Goal: Find contact information: Obtain details needed to contact an individual or organization

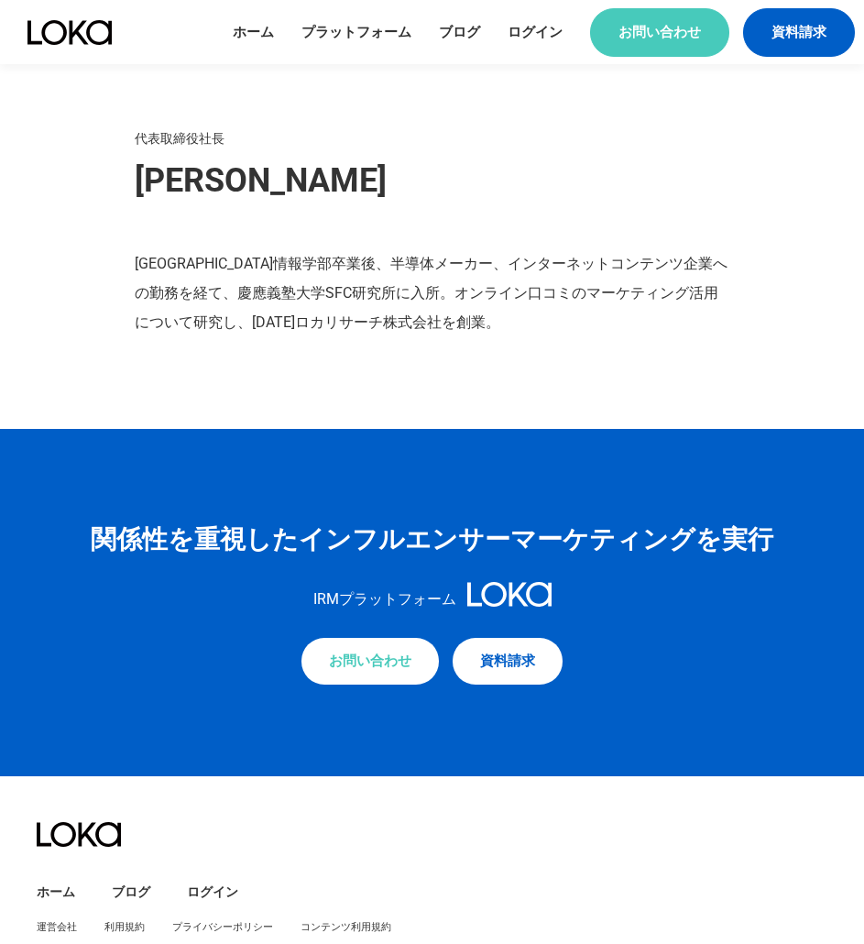
scroll to position [2270, 0]
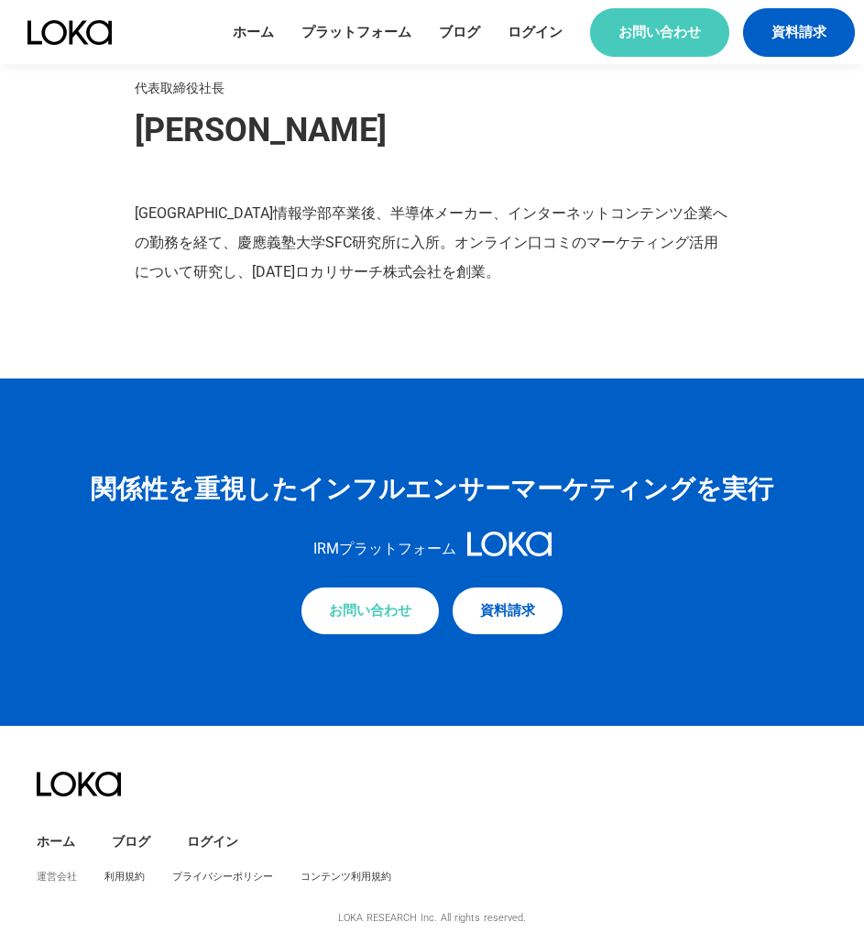
click at [59, 880] on link "運営会社" at bounding box center [57, 877] width 40 height 14
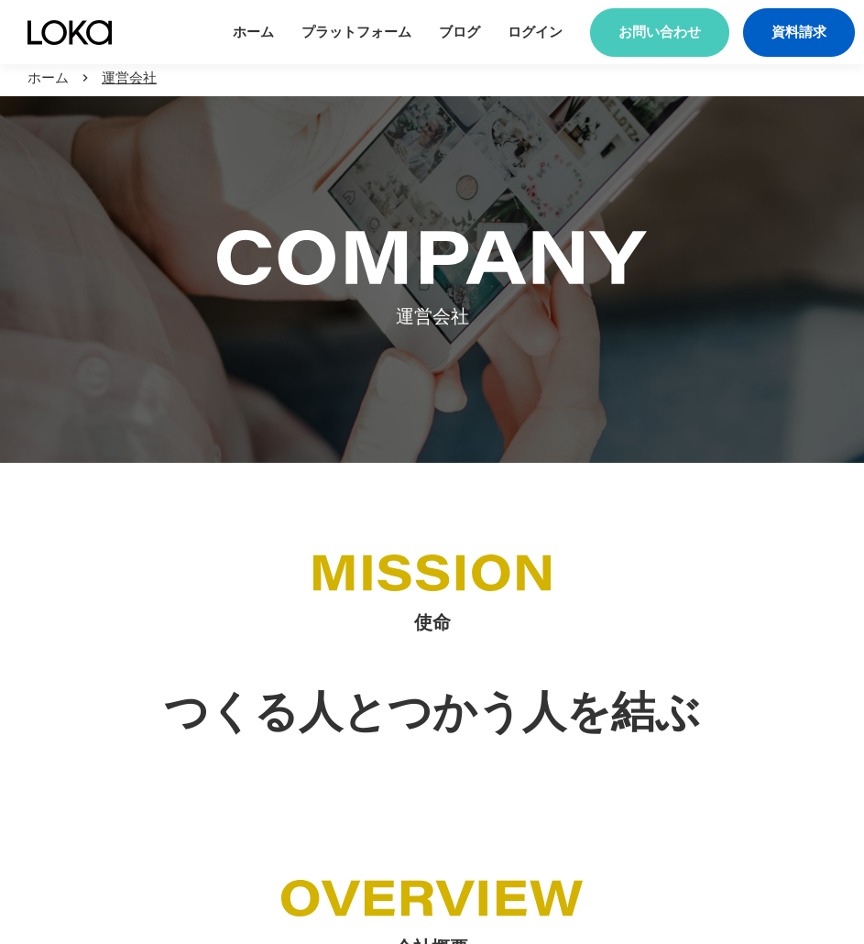
scroll to position [0, 0]
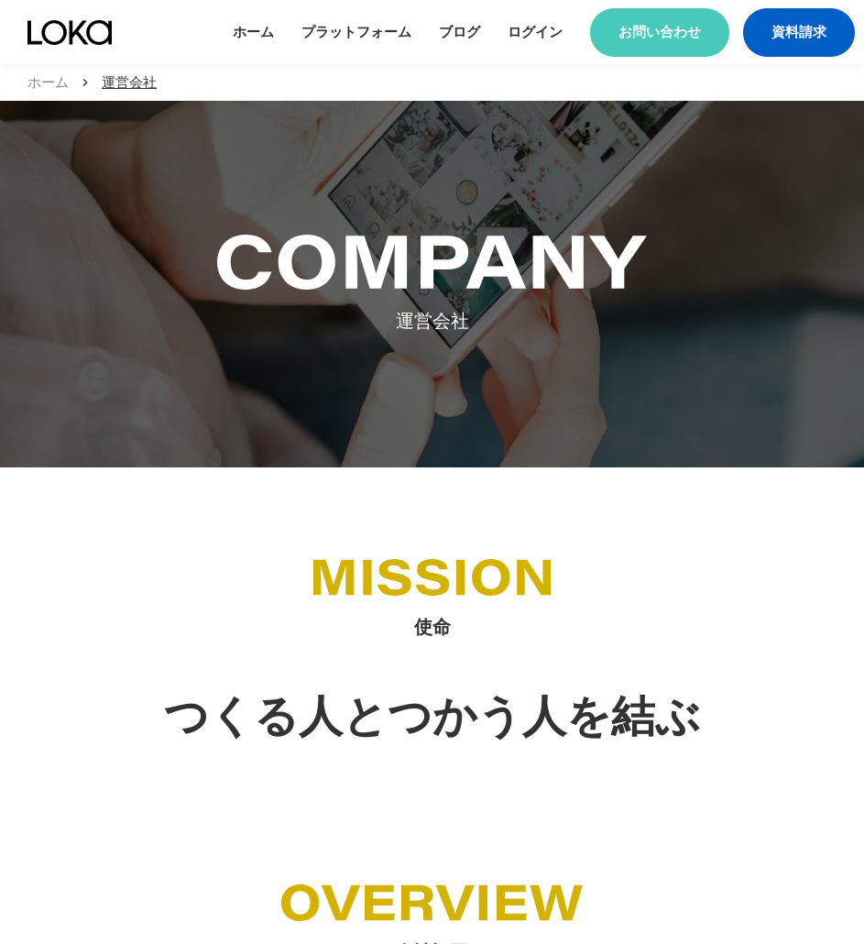
click at [59, 83] on p "ホーム" at bounding box center [47, 82] width 41 height 19
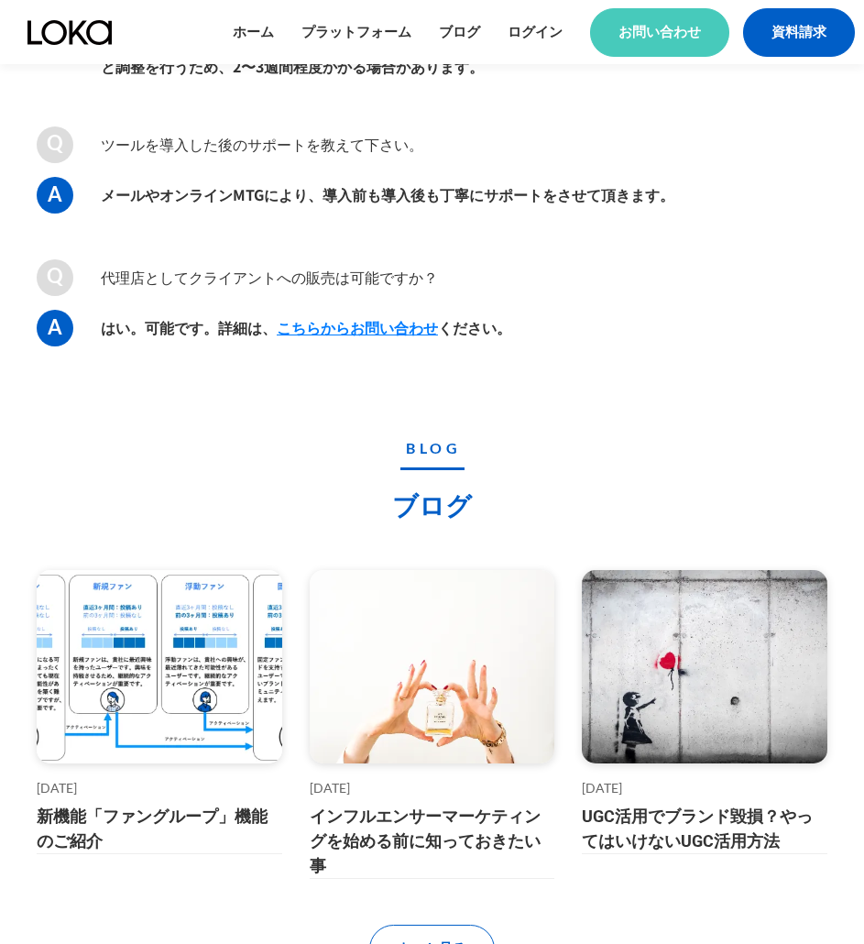
scroll to position [7738, 0]
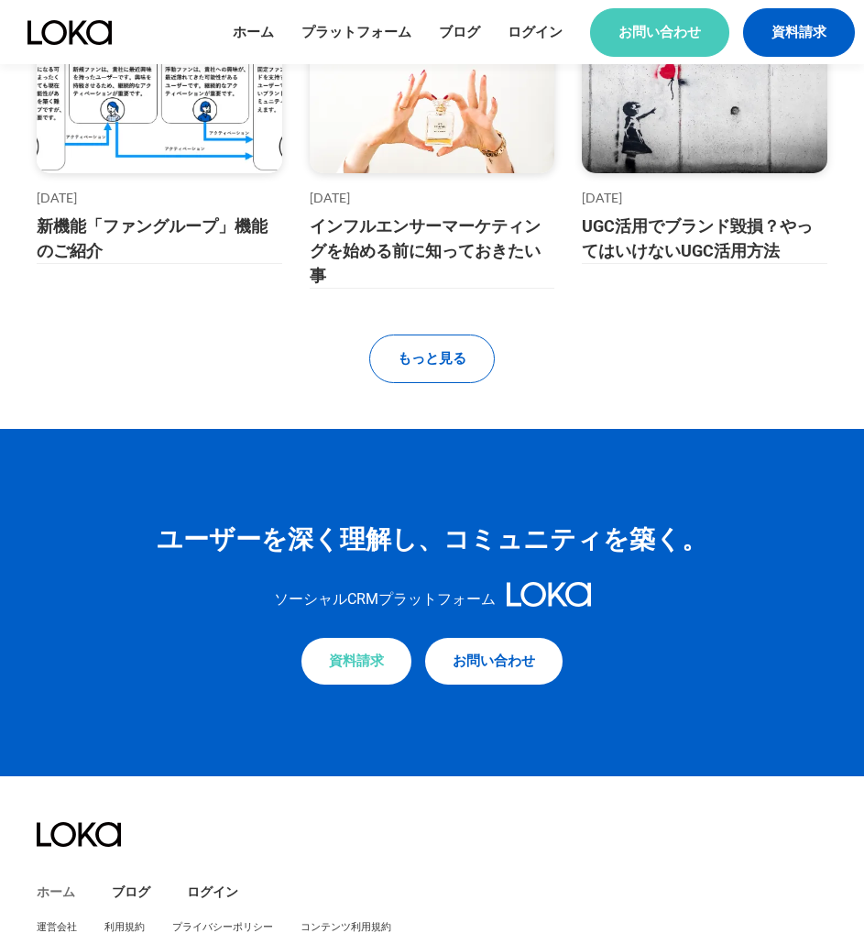
click at [52, 883] on link "ホーム" at bounding box center [56, 892] width 38 height 18
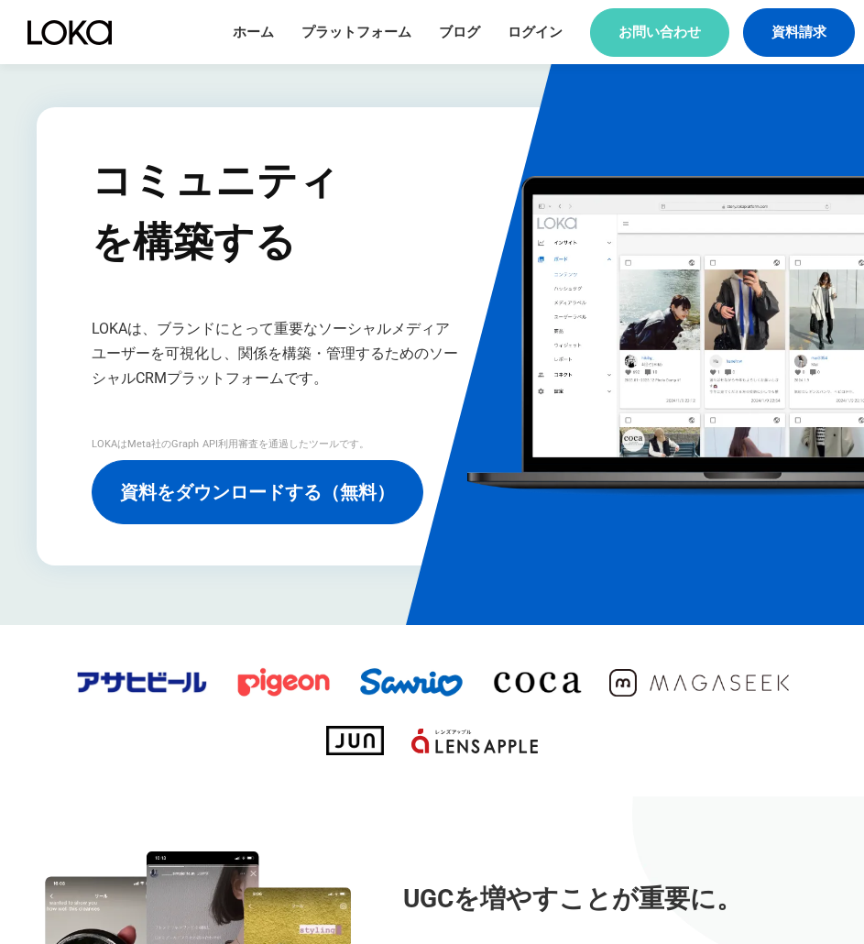
scroll to position [0, 0]
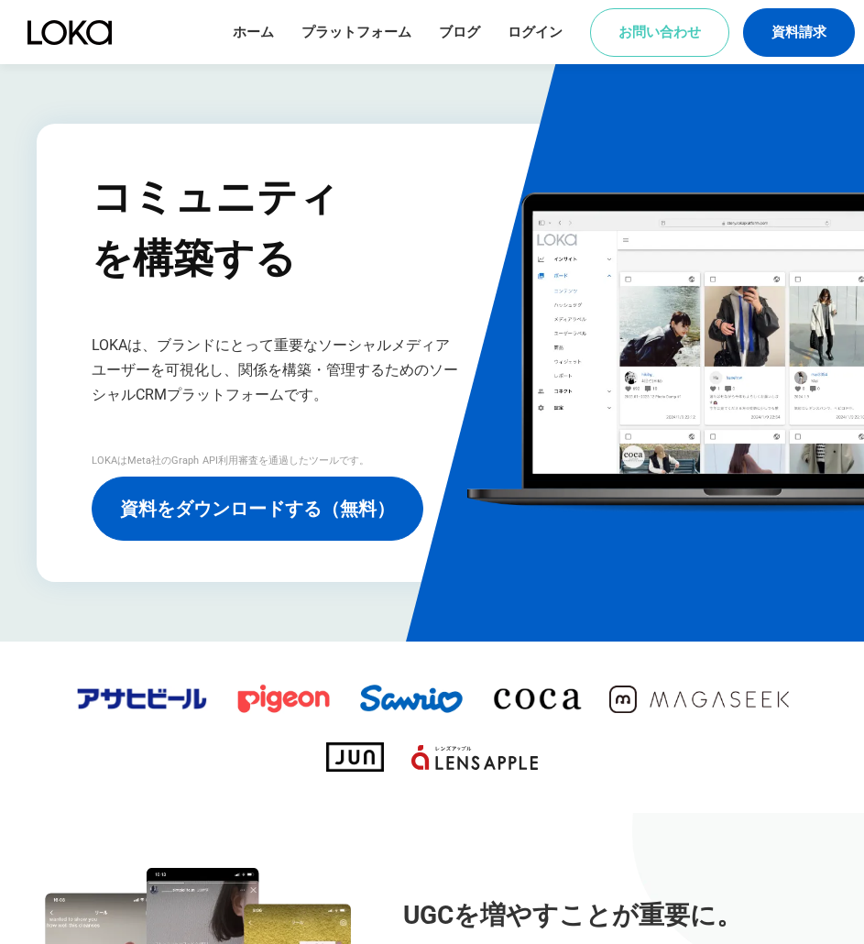
click at [652, 25] on link "お問い合わせ" at bounding box center [659, 32] width 139 height 49
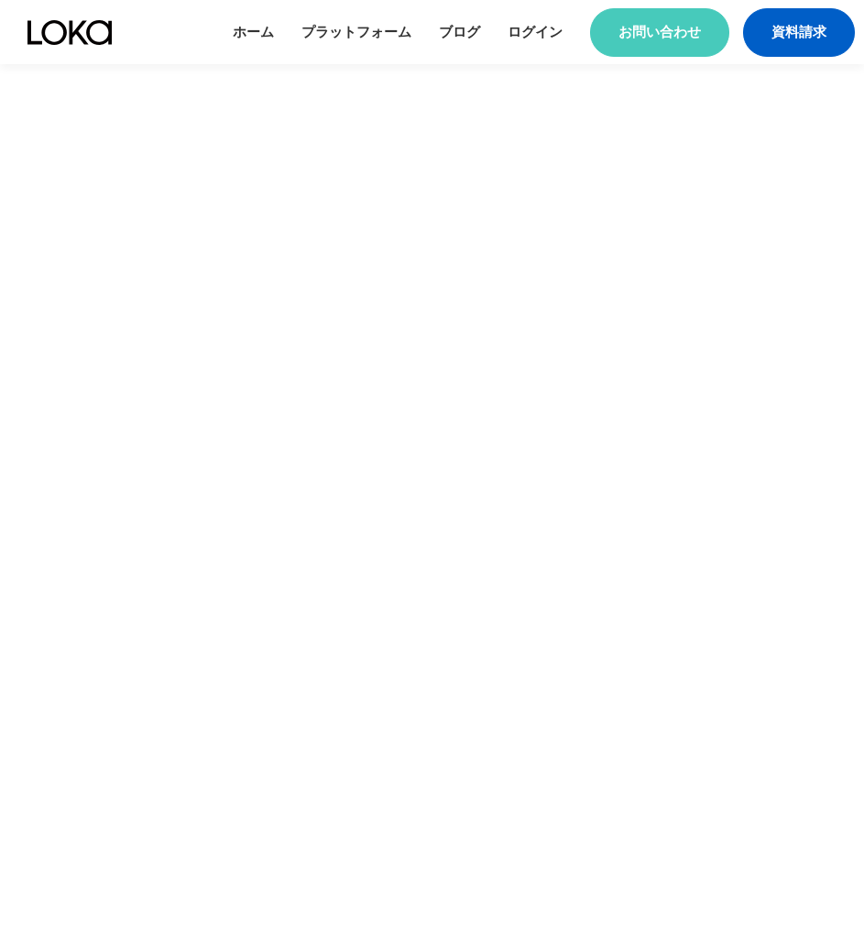
scroll to position [1120, 0]
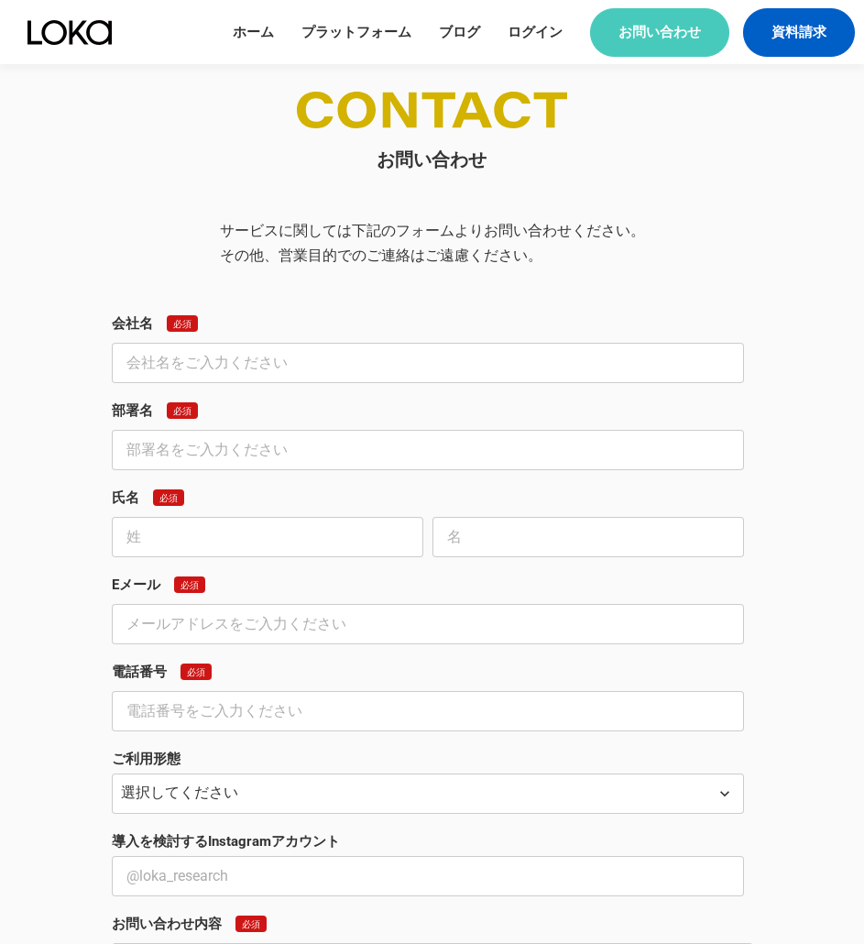
click at [269, 359] on input "text" at bounding box center [428, 363] width 632 height 40
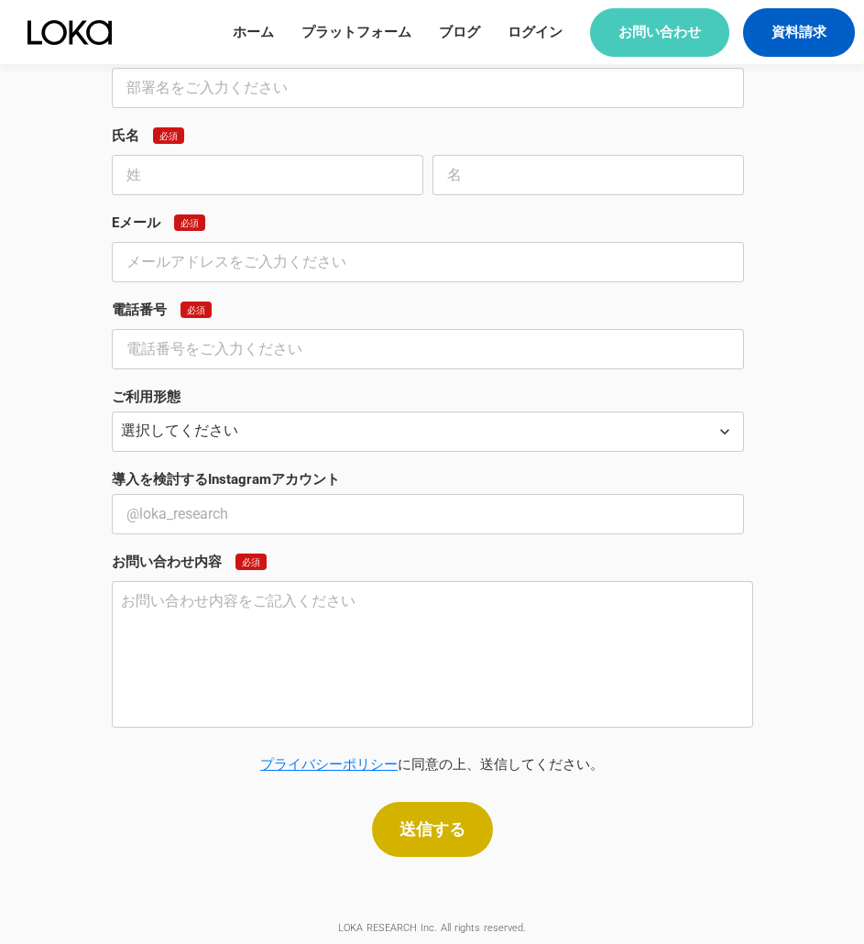
click at [235, 432] on select "選択してください 自社での導入 代理店として顧客へ提案 その他" at bounding box center [428, 431] width 632 height 40
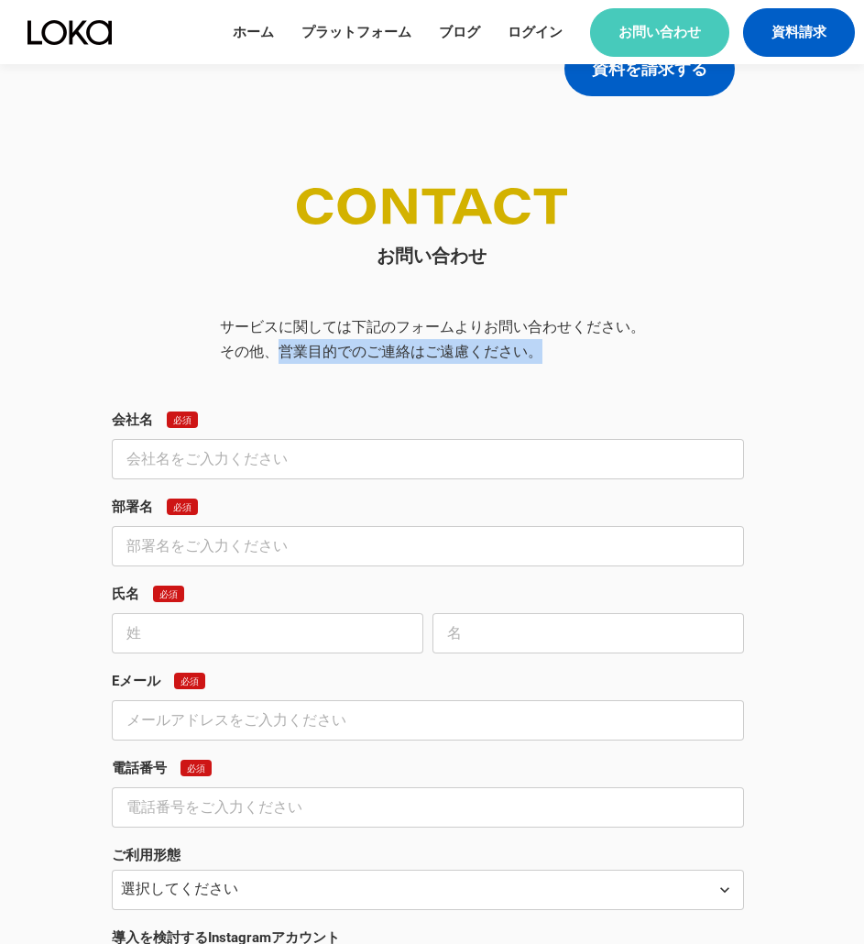
drag, startPoint x: 282, startPoint y: 351, endPoint x: 539, endPoint y: 354, distance: 256.6
click at [539, 354] on p "サービスに関しては下記のフォームよりお問い合わせください。 その他、営業目的でのご連絡はご遠慮ください。" at bounding box center [432, 338] width 425 height 49
copy p "営業目的でのご連絡はご遠慮ください。"
